Goal: Ask a question

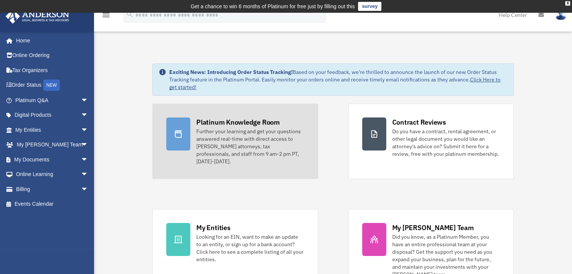
click at [218, 114] on link "Platinum Knowledge Room Further your learning and get your questions answered r…" at bounding box center [234, 142] width 165 height 76
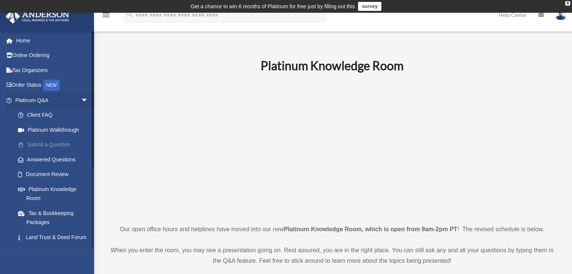
click at [44, 144] on link "Submit a Question" at bounding box center [55, 145] width 89 height 15
